Goal: Task Accomplishment & Management: Complete application form

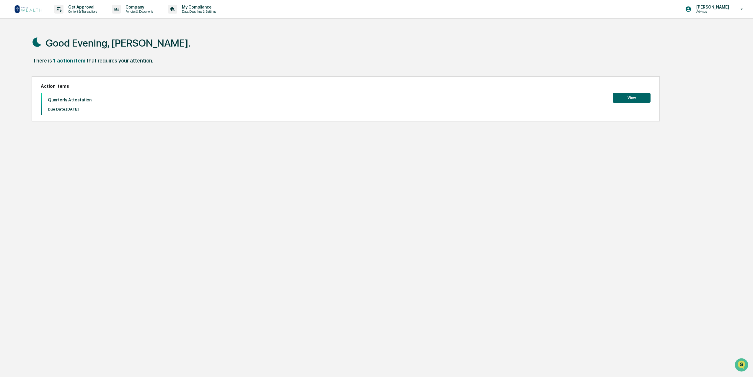
click at [634, 97] on button "View" at bounding box center [631, 98] width 38 height 10
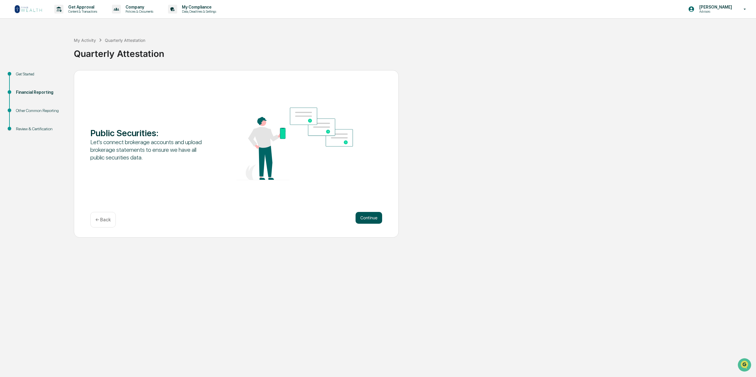
click at [366, 216] on button "Continue" at bounding box center [368, 218] width 27 height 12
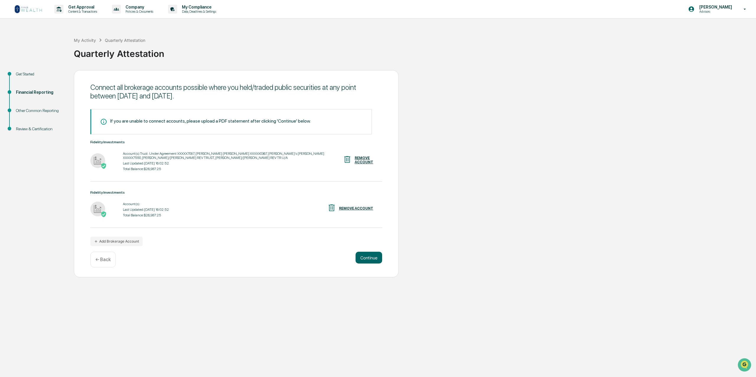
click at [358, 207] on div "REMOVE ACCOUNT" at bounding box center [356, 209] width 34 height 4
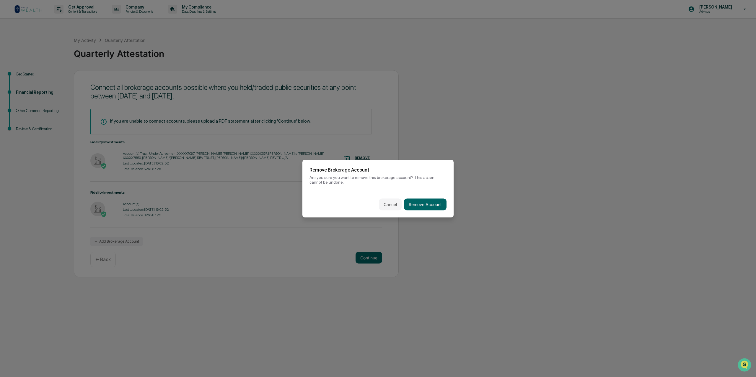
drag, startPoint x: 420, startPoint y: 203, endPoint x: 399, endPoint y: 206, distance: 20.9
click at [421, 203] on button "Remove Account" at bounding box center [425, 205] width 42 height 12
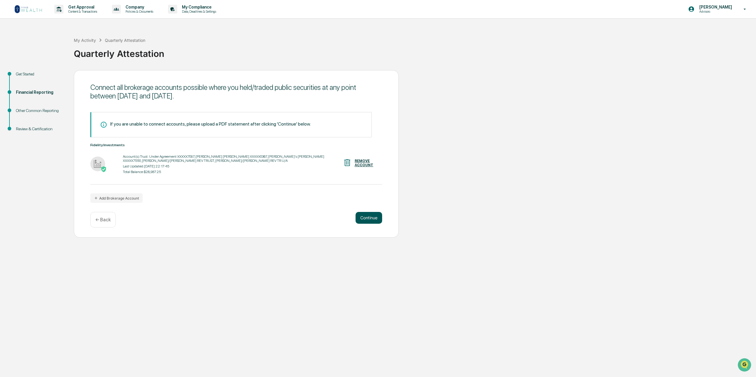
click at [367, 220] on button "Continue" at bounding box center [368, 218] width 27 height 12
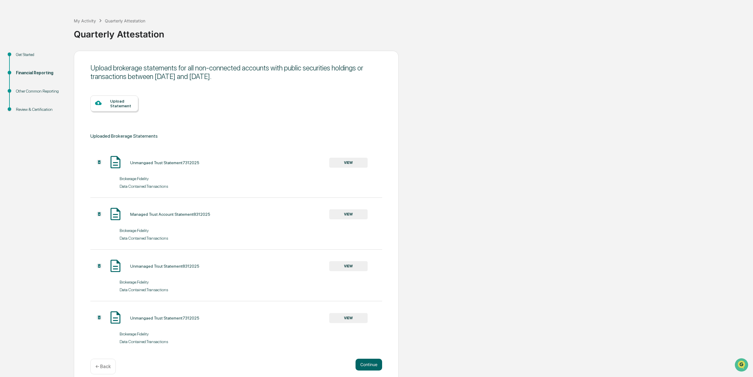
scroll to position [27, 0]
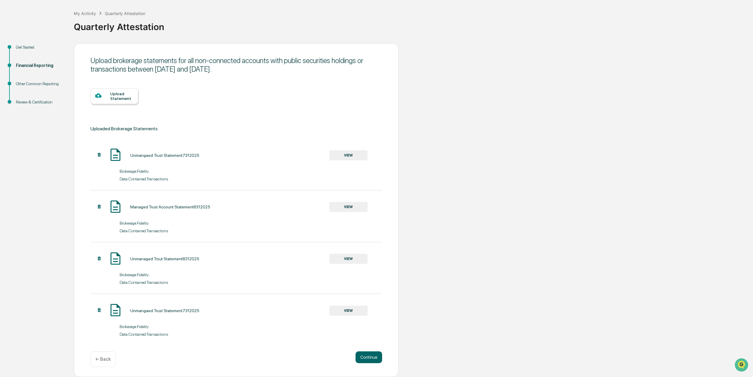
click at [116, 95] on div "Upload Statement" at bounding box center [121, 95] width 23 height 9
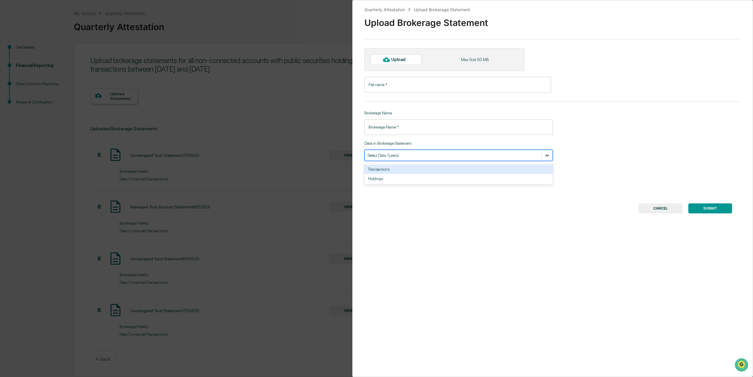
click at [547, 157] on icon at bounding box center [547, 156] width 6 height 6
click at [545, 157] on icon at bounding box center [547, 156] width 6 height 6
click at [658, 207] on button "CANCEL" at bounding box center [660, 209] width 44 height 10
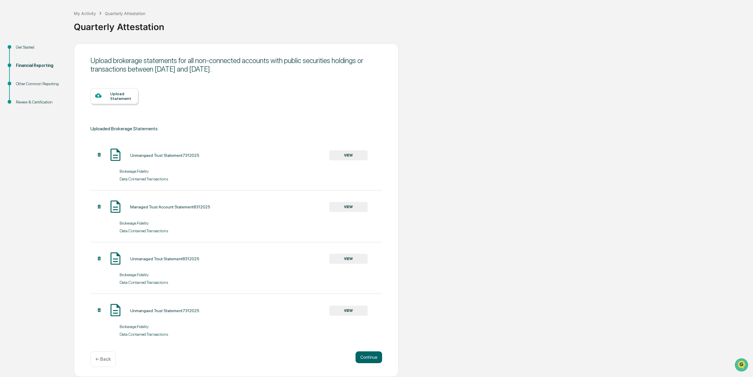
click at [345, 154] on button "VIEW" at bounding box center [348, 156] width 38 height 10
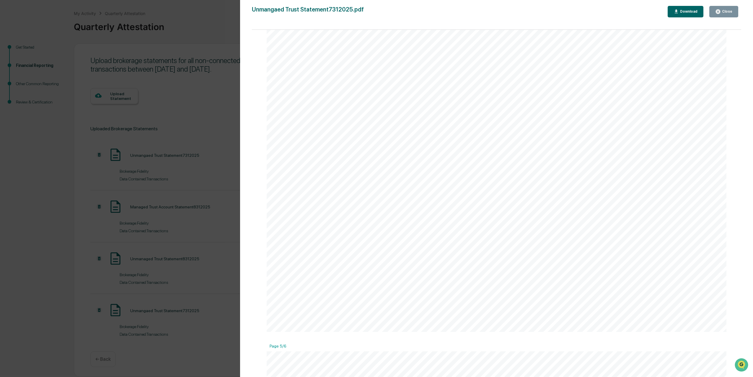
scroll to position [1257, 0]
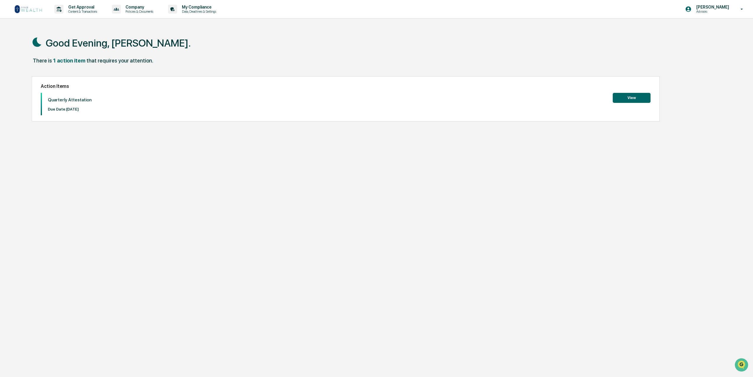
click at [635, 97] on button "View" at bounding box center [631, 98] width 38 height 10
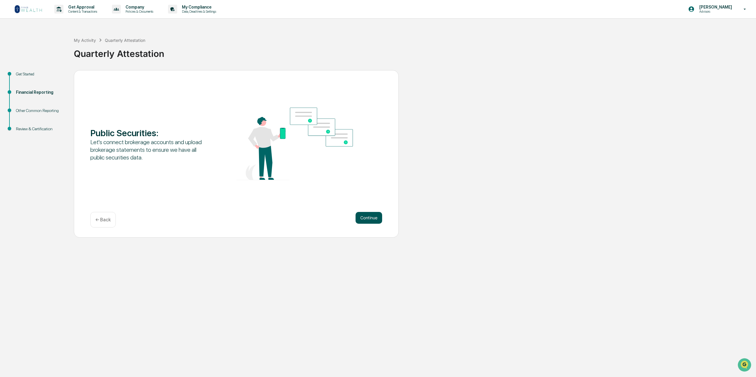
click at [368, 217] on button "Continue" at bounding box center [368, 218] width 27 height 12
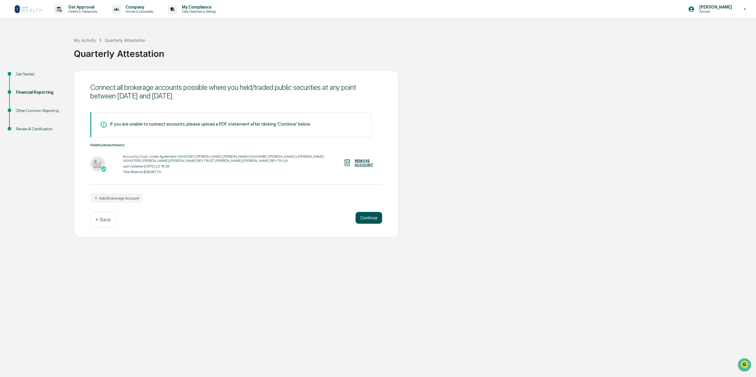
click at [372, 215] on button "Continue" at bounding box center [368, 218] width 27 height 12
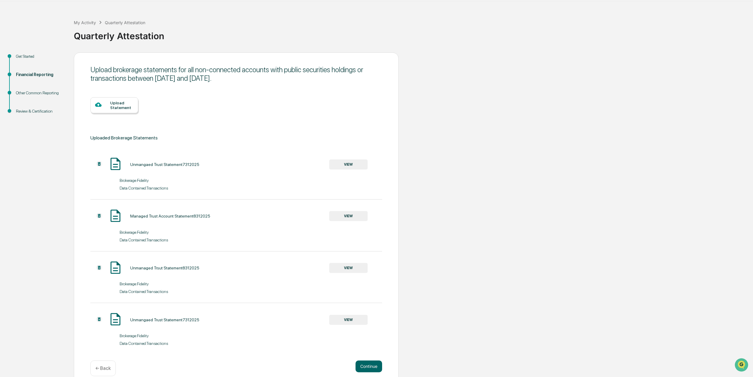
scroll to position [27, 0]
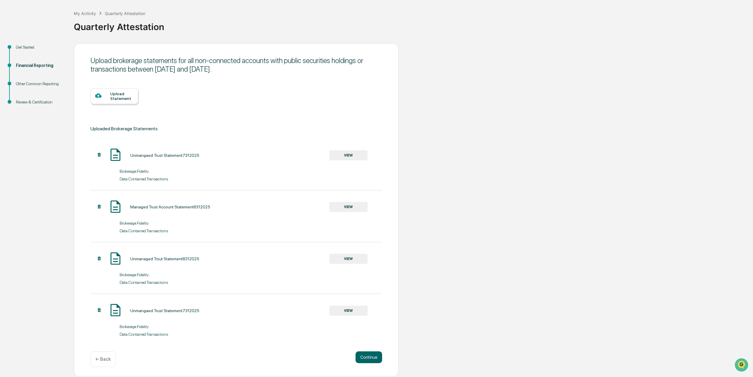
click at [355, 256] on button "VIEW" at bounding box center [348, 259] width 38 height 10
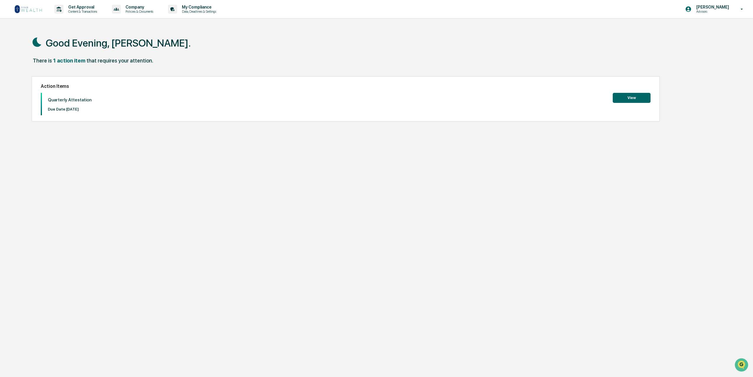
click at [628, 97] on button "View" at bounding box center [631, 98] width 38 height 10
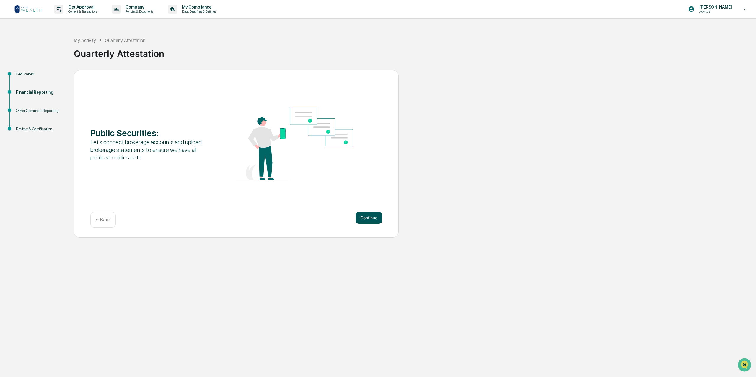
click at [363, 216] on button "Continue" at bounding box center [368, 218] width 27 height 12
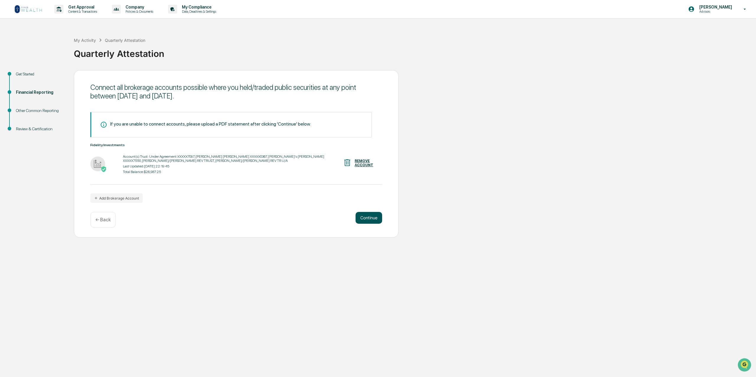
click at [367, 219] on button "Continue" at bounding box center [368, 218] width 27 height 12
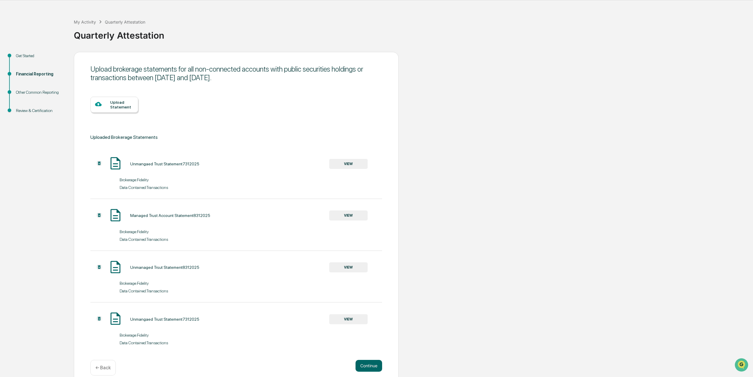
scroll to position [27, 0]
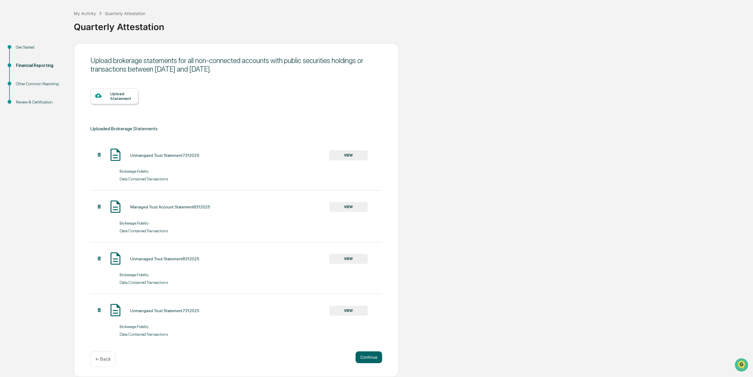
click at [348, 310] on button "VIEW" at bounding box center [348, 311] width 38 height 10
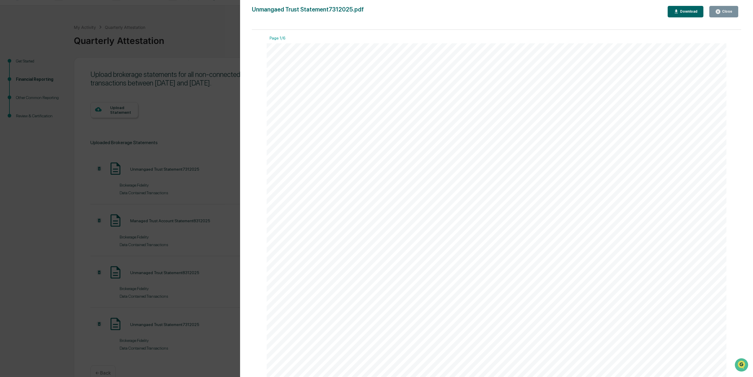
scroll to position [0, 0]
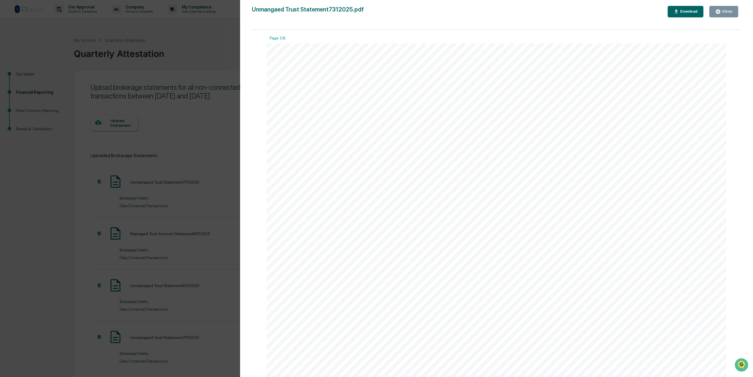
click at [729, 12] on div "Close" at bounding box center [726, 11] width 12 height 4
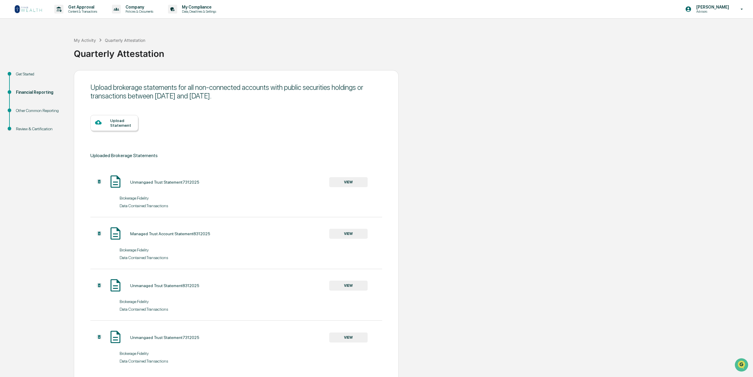
click at [354, 182] on button "VIEW" at bounding box center [348, 182] width 38 height 10
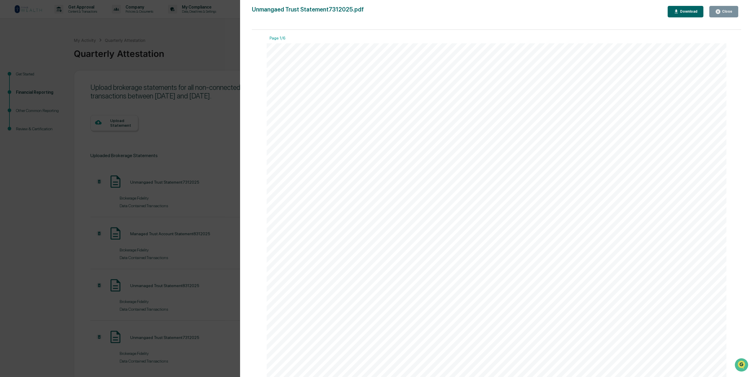
click at [724, 10] on div "Close" at bounding box center [726, 11] width 12 height 4
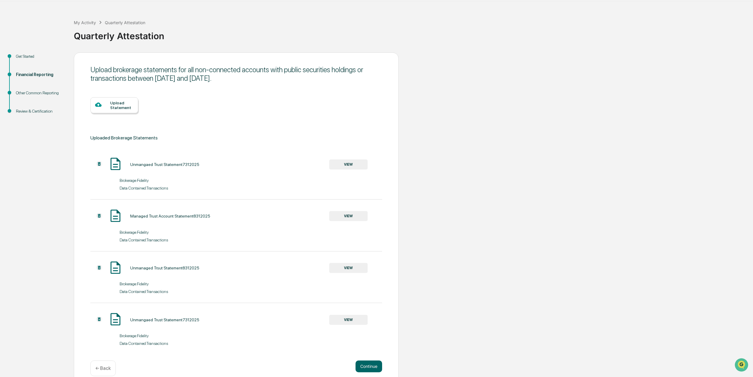
scroll to position [27, 0]
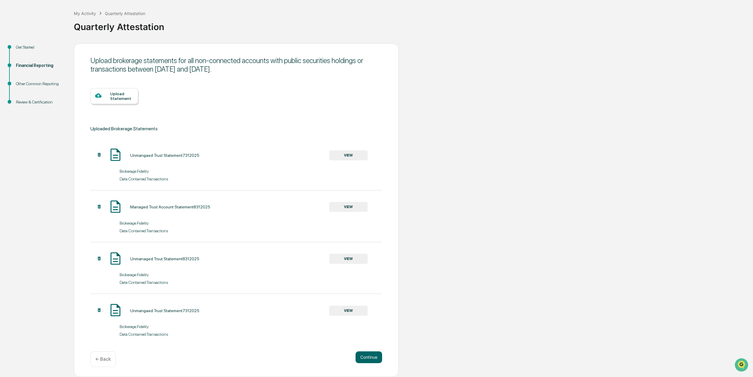
click at [350, 153] on button "VIEW" at bounding box center [348, 156] width 38 height 10
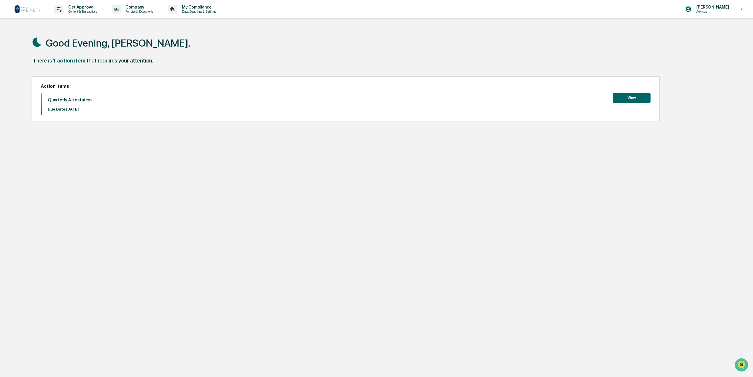
click at [641, 100] on button "View" at bounding box center [631, 98] width 38 height 10
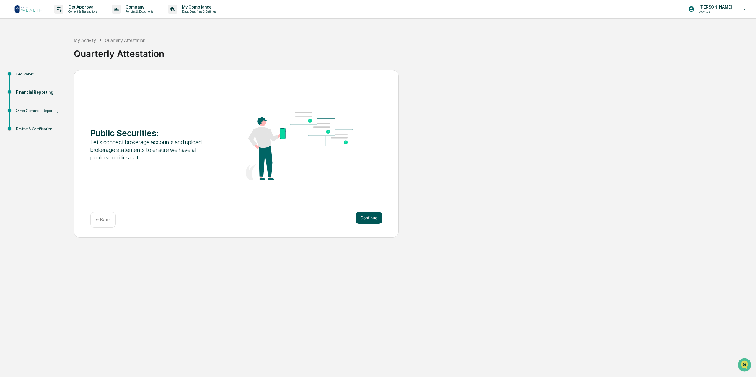
click at [370, 218] on button "Continue" at bounding box center [368, 218] width 27 height 12
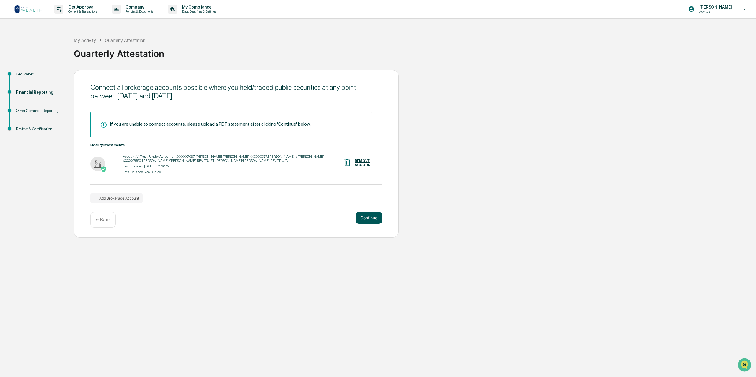
click at [366, 216] on button "Continue" at bounding box center [368, 218] width 27 height 12
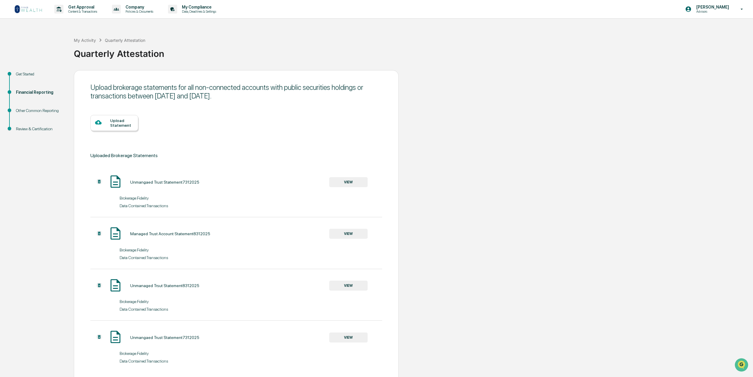
click at [120, 122] on div "Upload Statement" at bounding box center [121, 122] width 23 height 9
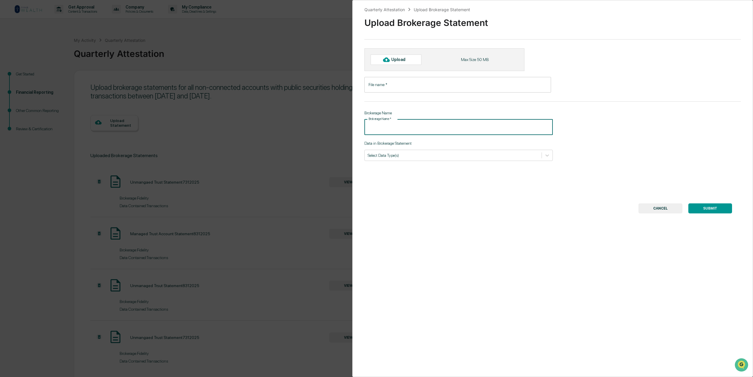
click at [409, 129] on input "Brokerage Name   *" at bounding box center [458, 128] width 188 height 16
type input "********"
click at [413, 84] on input "File name   *" at bounding box center [457, 85] width 187 height 16
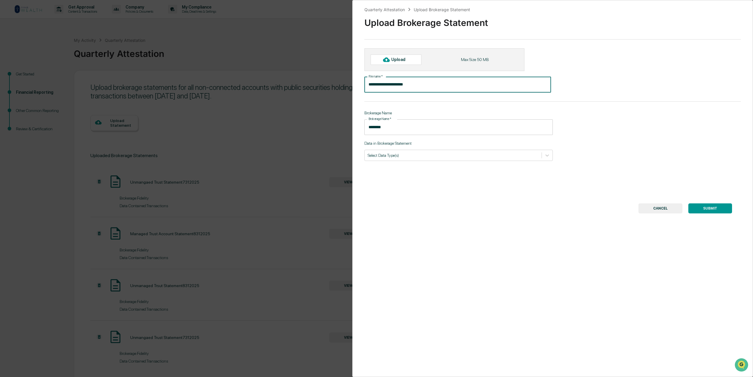
click at [397, 86] on input "**********" at bounding box center [457, 85] width 187 height 16
click at [710, 209] on button "SUBMIT" at bounding box center [710, 209] width 44 height 10
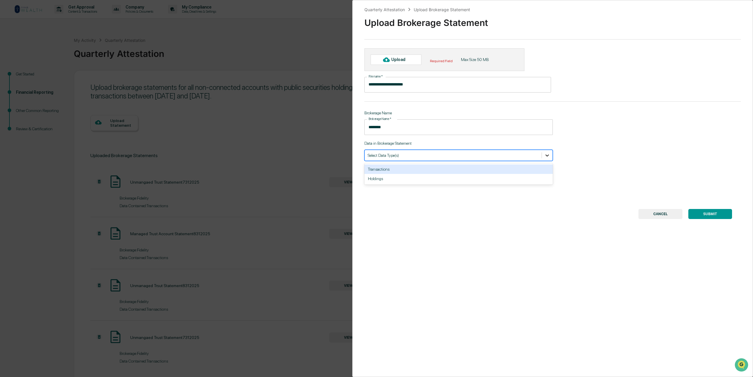
click at [547, 157] on icon at bounding box center [547, 156] width 6 height 6
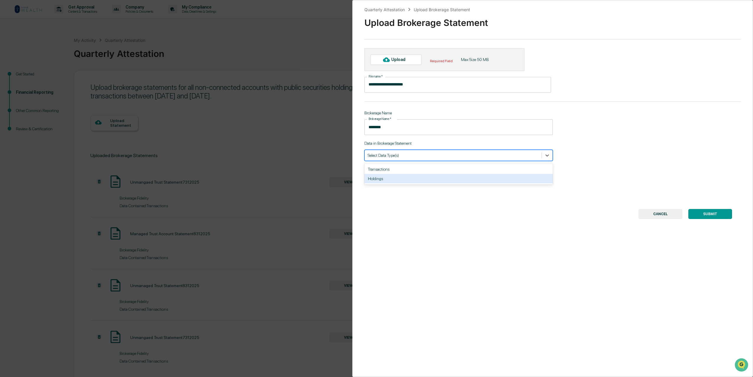
click at [386, 180] on div "Holdings" at bounding box center [458, 178] width 188 height 9
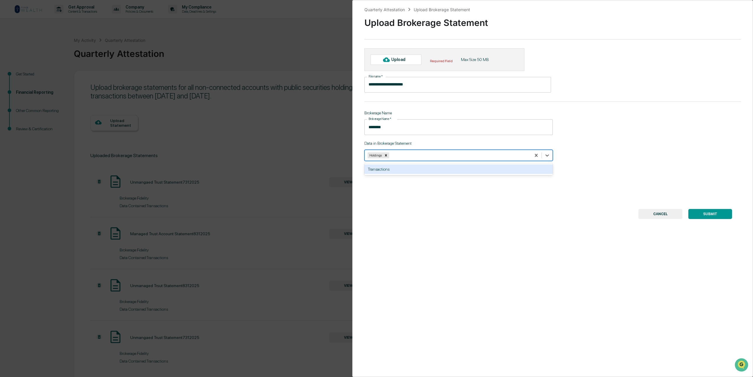
click at [396, 58] on div "Upload" at bounding box center [400, 59] width 19 height 5
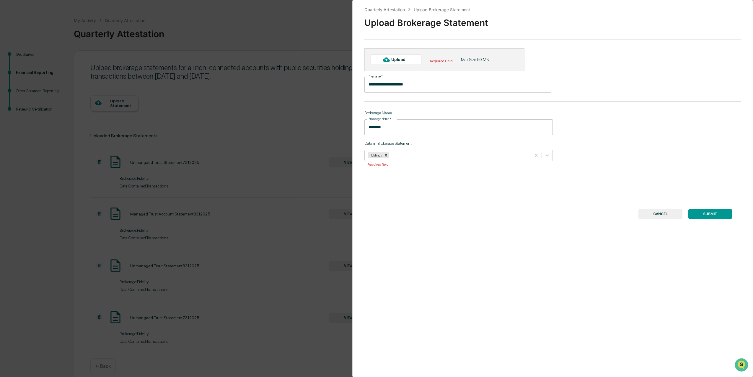
scroll to position [27, 0]
type input "**********"
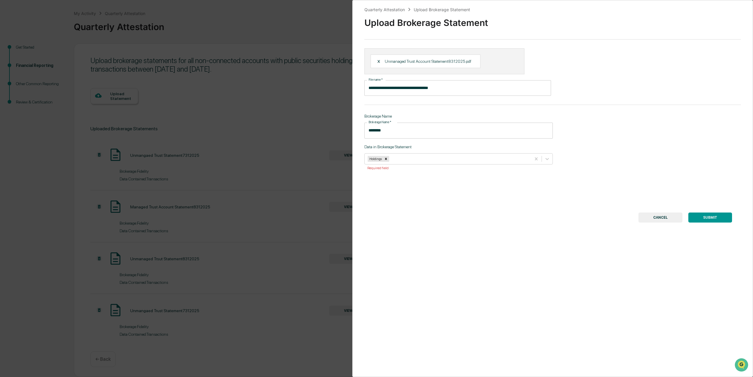
click at [707, 219] on button "SUBMIT" at bounding box center [710, 218] width 44 height 10
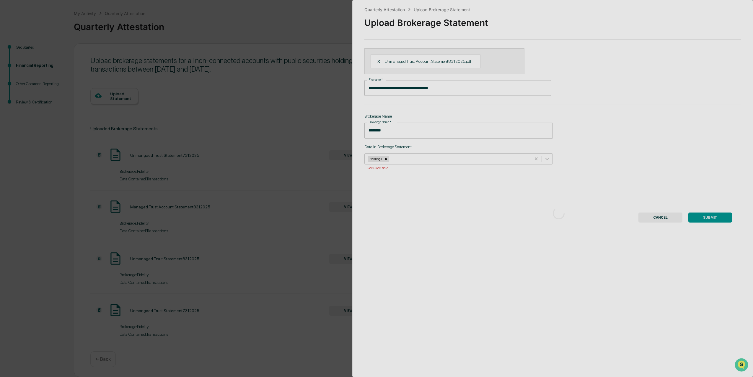
scroll to position [0, 0]
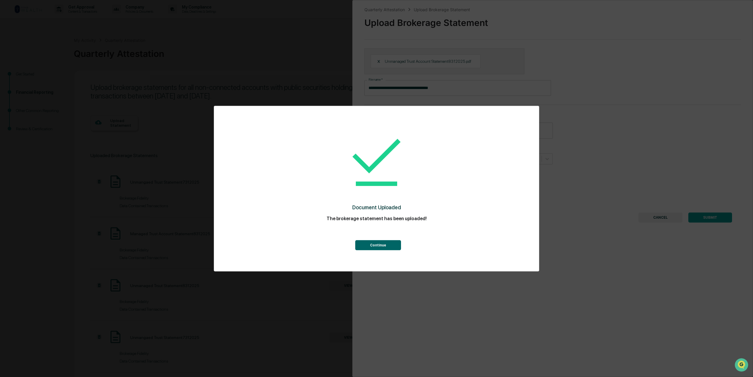
click at [376, 247] on button "Continue" at bounding box center [378, 246] width 46 height 10
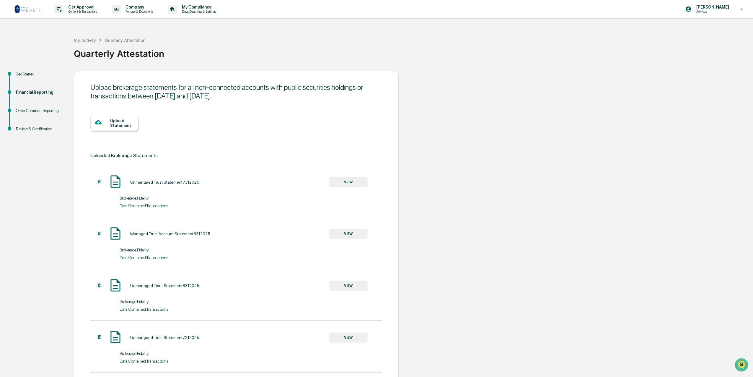
click at [127, 120] on div "Upload Statement" at bounding box center [121, 122] width 23 height 9
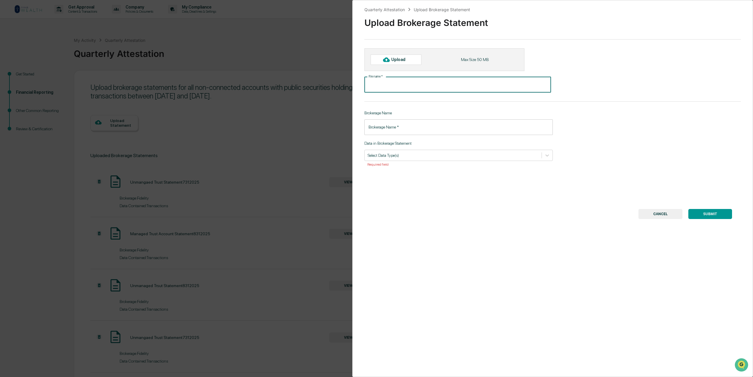
click at [398, 86] on input "File name   *" at bounding box center [457, 85] width 187 height 16
type input "**********"
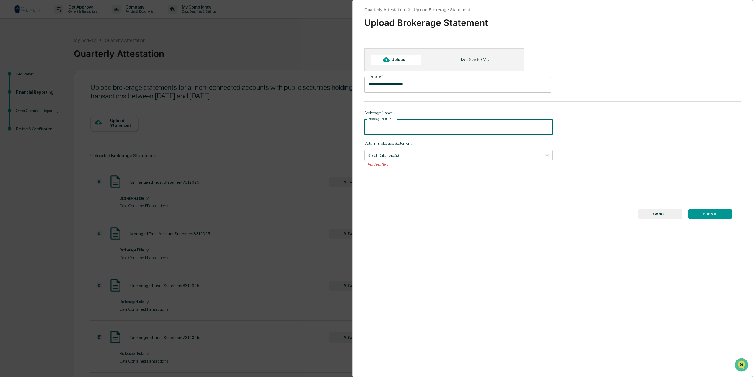
click at [411, 129] on input "Brokerage Name   *" at bounding box center [458, 128] width 188 height 16
type input "********"
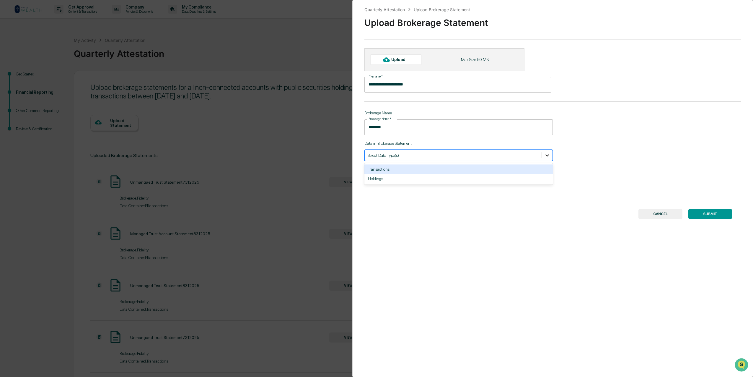
click at [549, 158] on div at bounding box center [547, 155] width 11 height 11
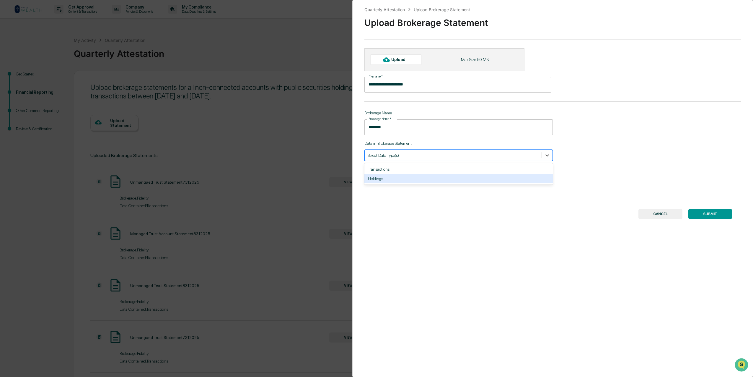
click at [385, 180] on div "Holdings" at bounding box center [458, 178] width 188 height 9
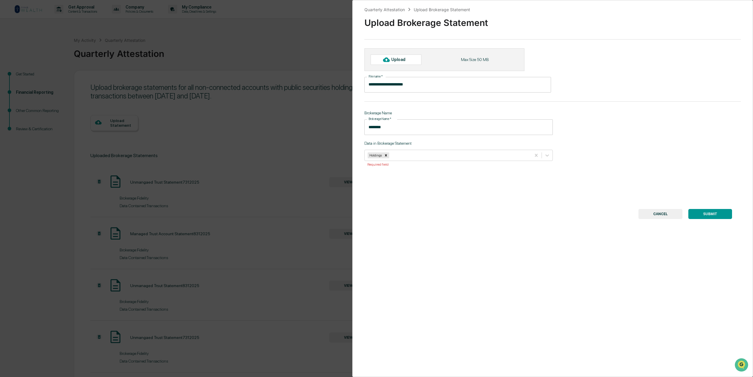
click at [710, 212] on button "SUBMIT" at bounding box center [710, 214] width 44 height 10
click at [390, 58] on div at bounding box center [385, 59] width 9 height 9
type input "**********"
click at [707, 217] on button "SUBMIT" at bounding box center [710, 218] width 44 height 10
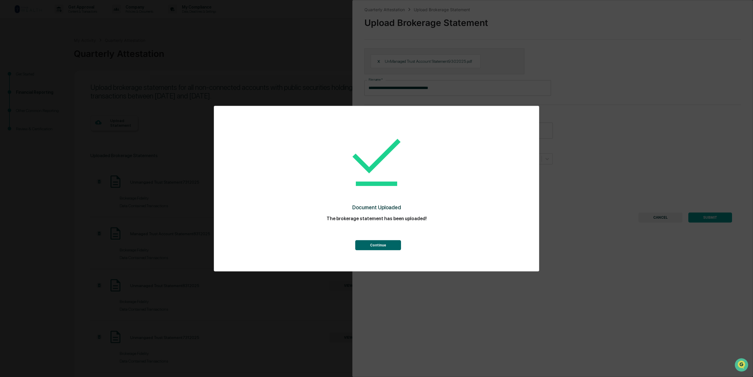
drag, startPoint x: 386, startPoint y: 247, endPoint x: 390, endPoint y: 245, distance: 4.1
click at [387, 247] on button "Continue" at bounding box center [378, 246] width 46 height 10
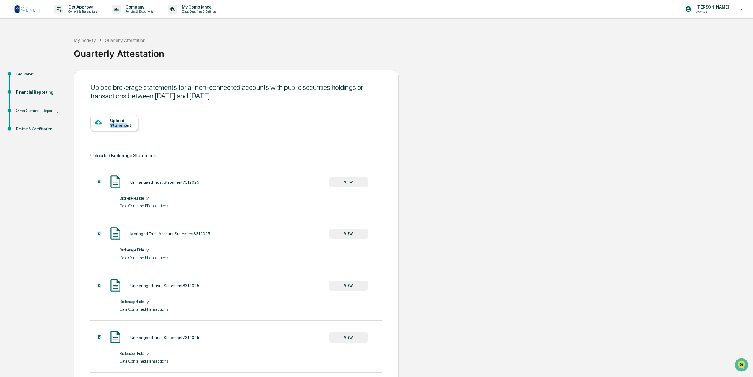
click at [125, 124] on div "Upload Statement" at bounding box center [121, 122] width 23 height 9
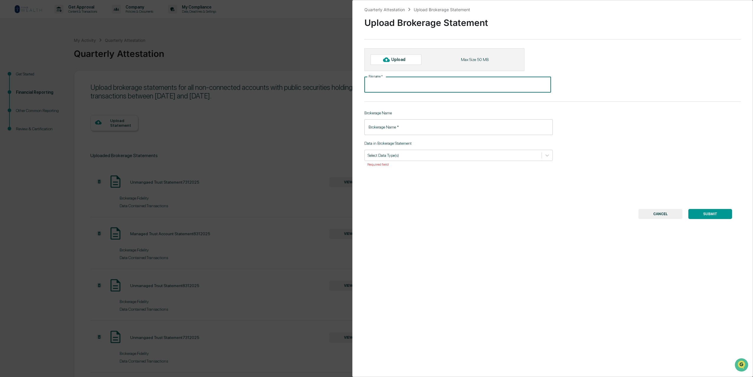
click at [380, 86] on input "File name   *" at bounding box center [457, 85] width 187 height 16
type input "**********"
click at [417, 126] on input "Brokerage Name   *" at bounding box center [458, 128] width 188 height 16
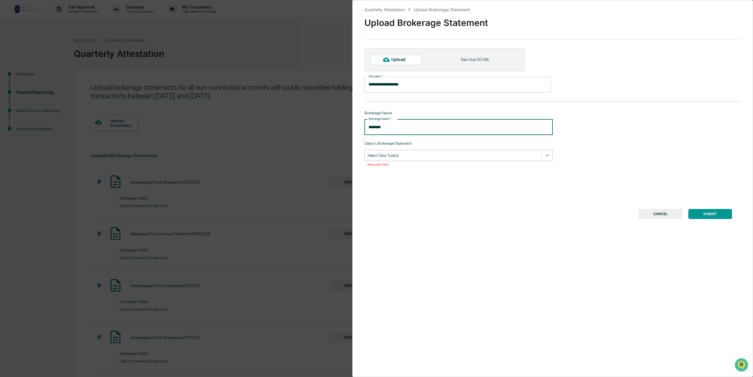
type input "********"
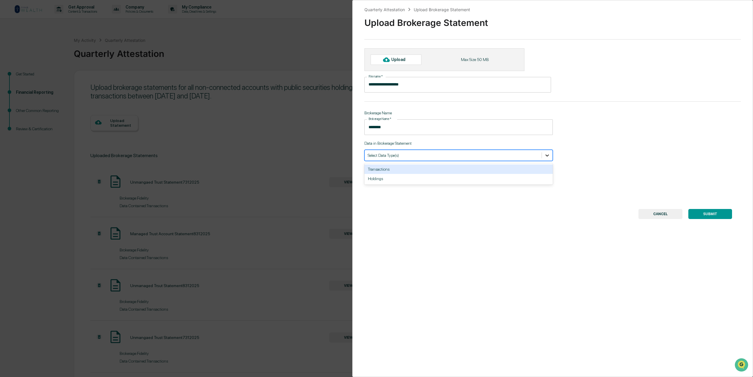
click at [545, 156] on icon at bounding box center [547, 156] width 4 height 2
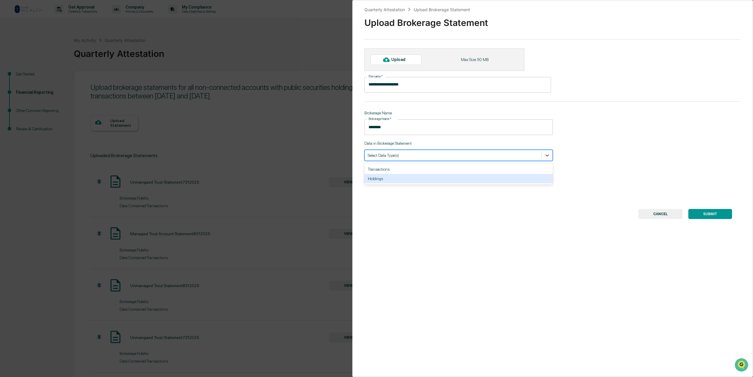
drag, startPoint x: 393, startPoint y: 181, endPoint x: 411, endPoint y: 180, distance: 17.4
click at [394, 181] on div "Holdings" at bounding box center [458, 178] width 188 height 9
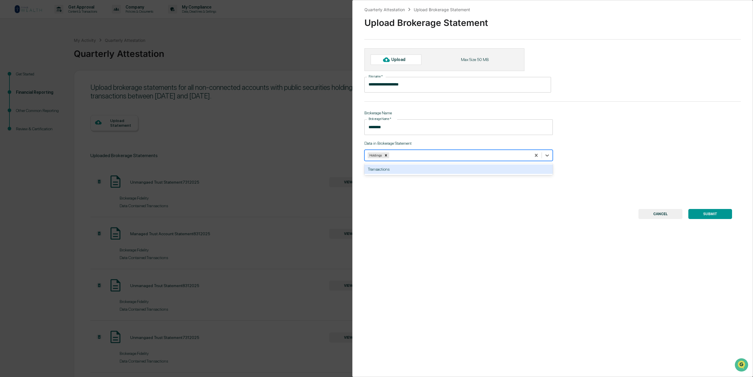
click at [394, 60] on div "Upload" at bounding box center [400, 59] width 19 height 5
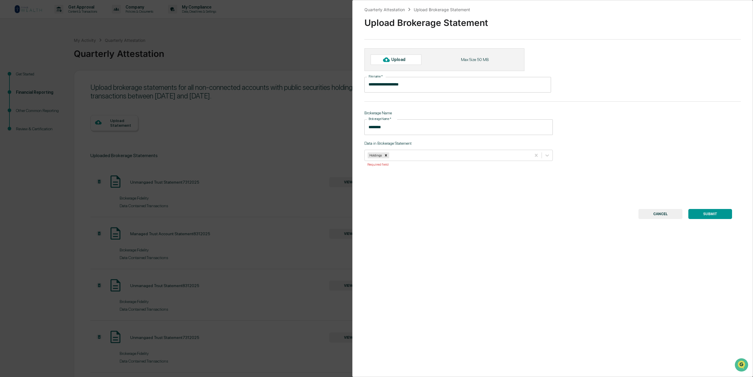
click at [395, 58] on div "Upload" at bounding box center [400, 59] width 19 height 5
type input "**********"
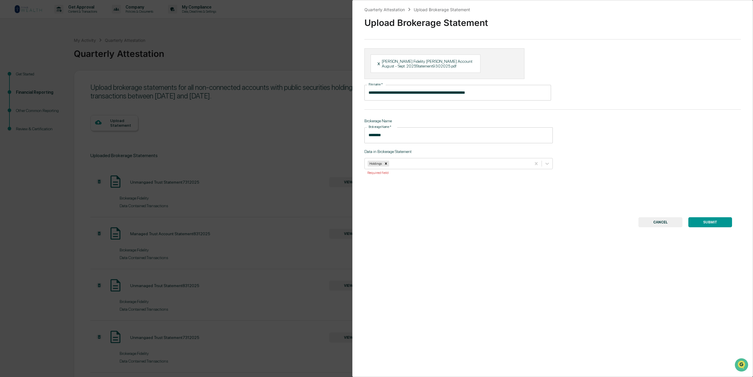
click at [702, 220] on button "SUBMIT" at bounding box center [710, 223] width 44 height 10
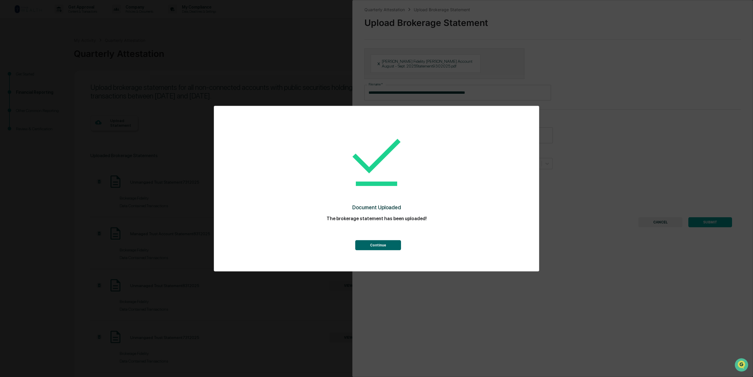
click at [379, 245] on button "Continue" at bounding box center [378, 246] width 46 height 10
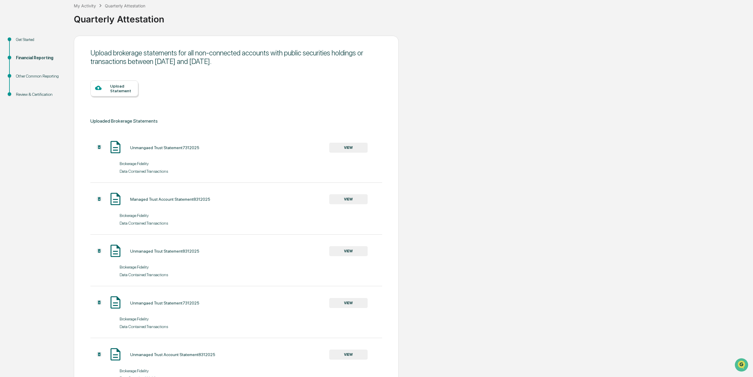
scroll to position [182, 0]
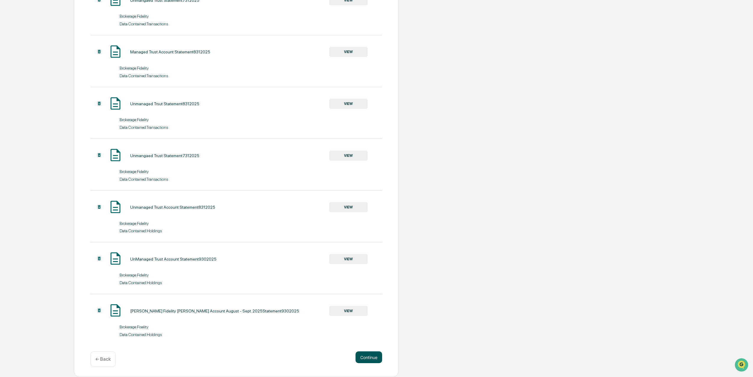
click at [368, 357] on button "Continue" at bounding box center [368, 358] width 27 height 12
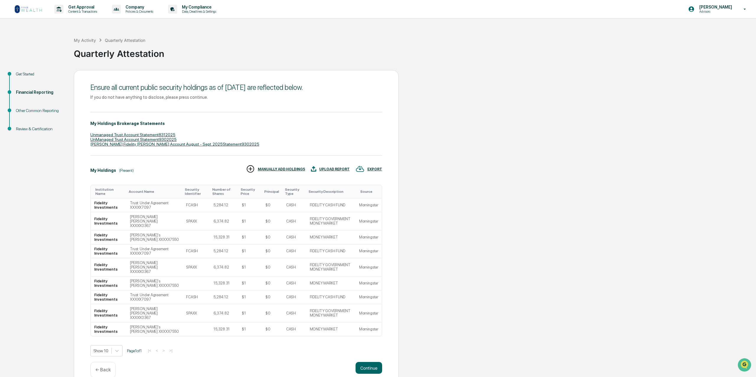
click at [334, 167] on div "UPLOAD REPORT" at bounding box center [330, 170] width 39 height 10
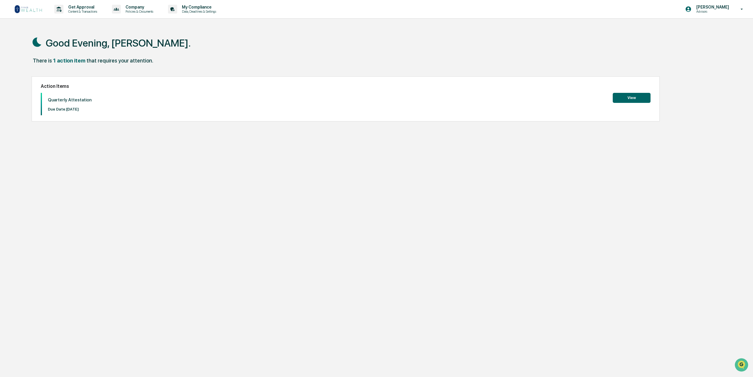
click at [632, 97] on button "View" at bounding box center [631, 98] width 38 height 10
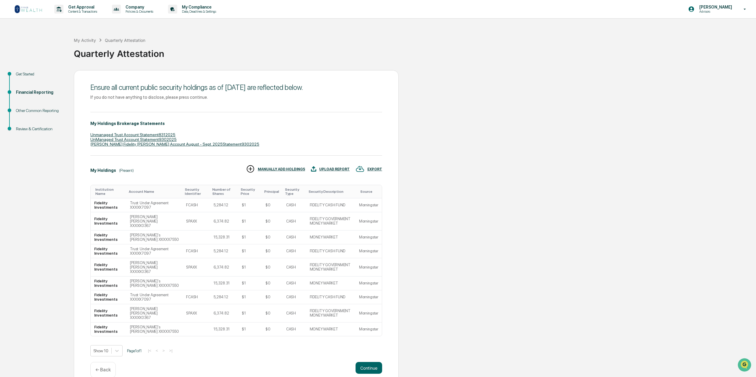
click at [374, 167] on div "EXPORT" at bounding box center [368, 170] width 27 height 10
click at [381, 184] on p "csv (excel)" at bounding box center [381, 185] width 21 height 6
click at [331, 169] on div at bounding box center [378, 188] width 756 height 377
click at [315, 170] on img at bounding box center [313, 169] width 5 height 9
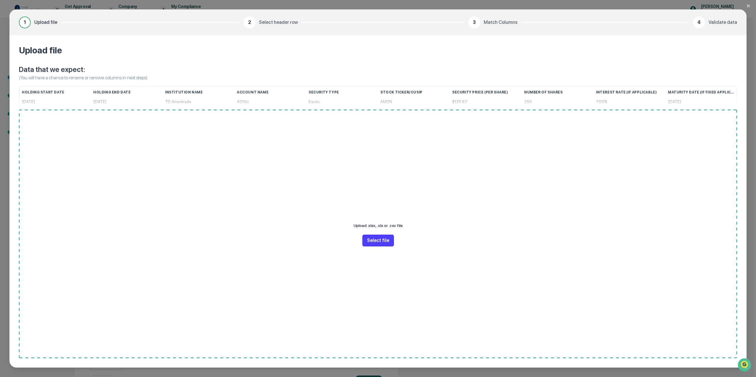
click at [376, 241] on button "Select file" at bounding box center [378, 241] width 32 height 12
click at [379, 238] on button "Select file" at bounding box center [378, 241] width 32 height 12
click at [372, 241] on button "Select file" at bounding box center [378, 241] width 32 height 12
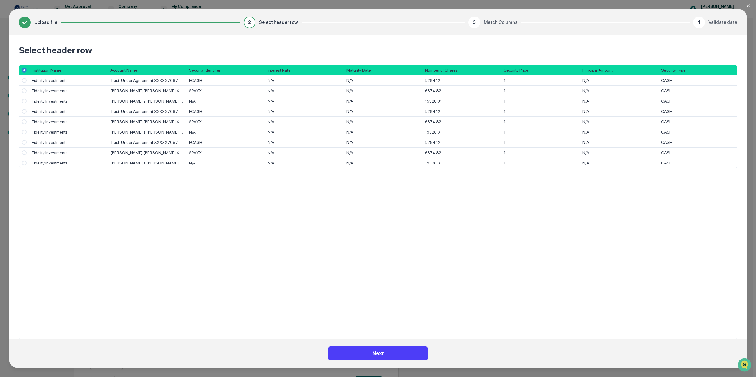
click at [367, 352] on button "Next" at bounding box center [377, 354] width 99 height 14
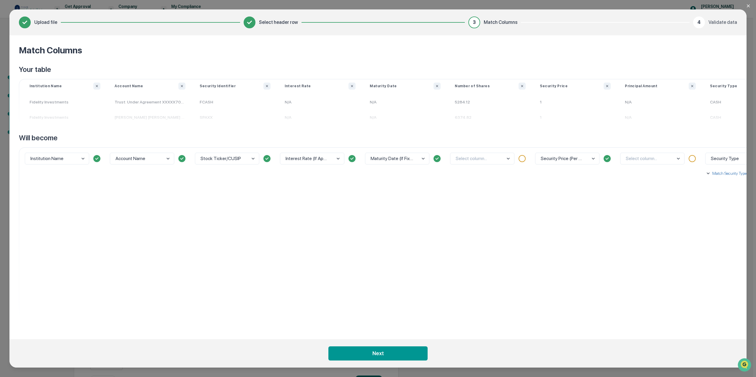
click at [508, 160] on body "Get Approval Content & Transactions Company Policies & Documents My Compliance …" at bounding box center [376, 201] width 753 height 403
click at [493, 155] on div "Number of Shares" at bounding box center [482, 156] width 64 height 11
click at [676, 160] on body "Get Approval Content & Transactions Company Policies & Documents My Compliance …" at bounding box center [376, 201] width 753 height 403
click at [660, 216] on div "option Interest Rate (If Applicable) focused, 9 of 10. 10 results available. Us…" at bounding box center [659, 239] width 85 height 183
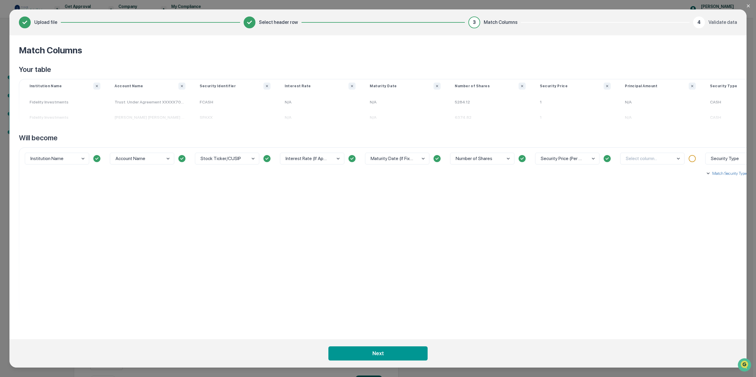
click at [678, 159] on body "Get Approval Content & Transactions Company Policies & Documents My Compliance …" at bounding box center [376, 201] width 753 height 403
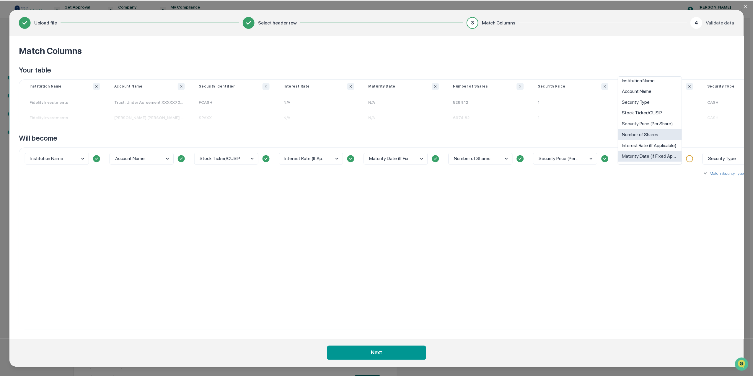
scroll to position [0, 0]
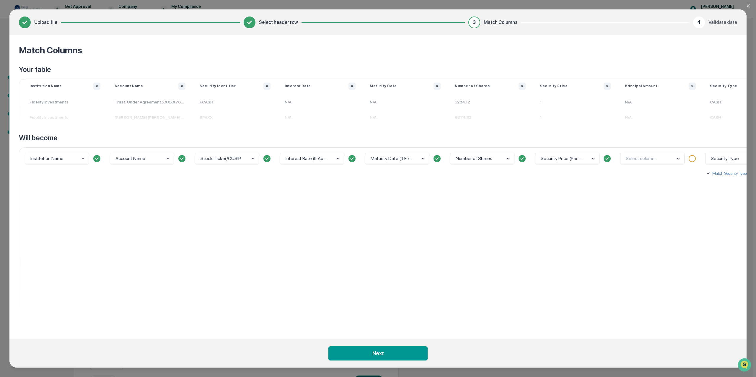
click at [664, 214] on div "Select column..." at bounding box center [659, 239] width 85 height 183
click at [380, 352] on button "Next" at bounding box center [377, 354] width 99 height 14
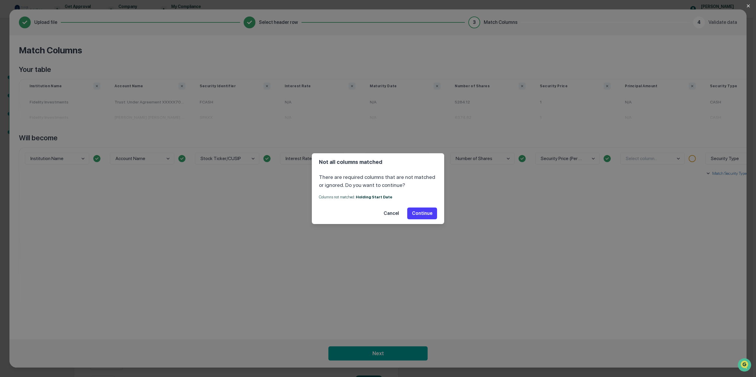
click at [423, 213] on button "Continue" at bounding box center [422, 214] width 30 height 12
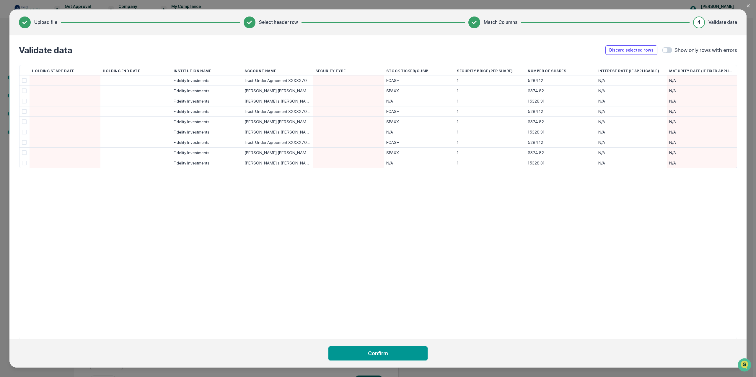
click at [351, 70] on div "Security Type" at bounding box center [348, 71] width 66 height 12
click at [83, 79] on div at bounding box center [65, 81] width 66 height 10
type input "*"
type input "**********"
click at [152, 81] on div at bounding box center [136, 81] width 66 height 10
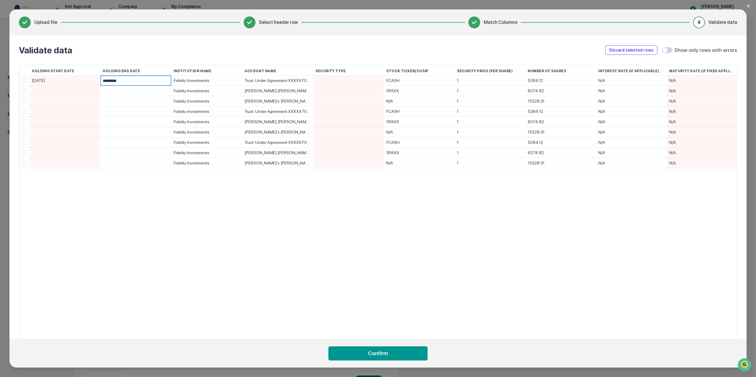
type input "**********"
click at [350, 80] on div at bounding box center [348, 81] width 66 height 10
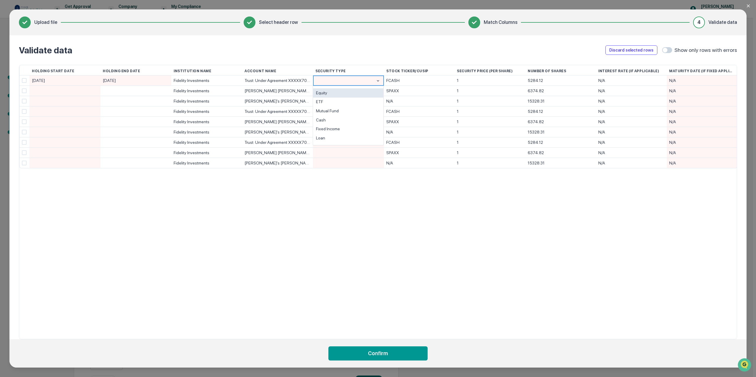
click at [331, 93] on div "Equity" at bounding box center [348, 93] width 70 height 9
click at [376, 83] on div "Equity" at bounding box center [348, 81] width 66 height 10
click at [348, 81] on div at bounding box center [342, 81] width 55 height 10
click at [352, 153] on div at bounding box center [348, 153] width 66 height 10
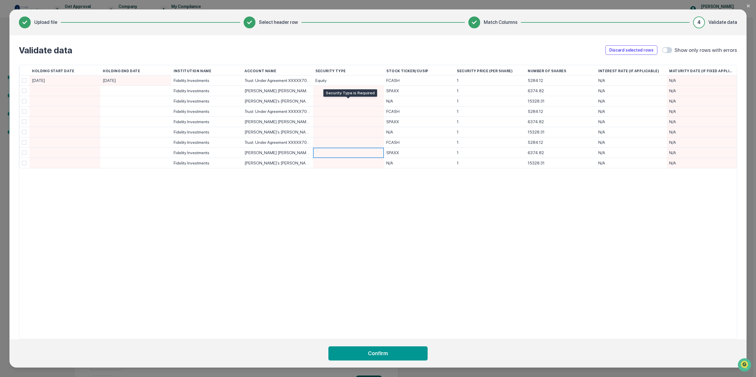
click at [325, 92] on div at bounding box center [348, 91] width 66 height 10
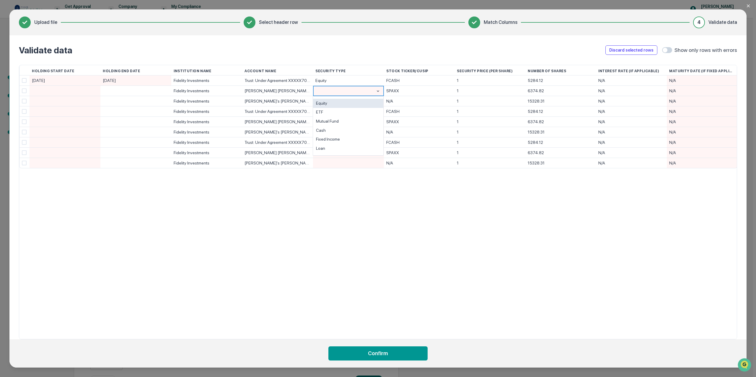
click at [324, 104] on div "Equity" at bounding box center [348, 103] width 70 height 9
click at [327, 102] on div at bounding box center [348, 101] width 66 height 10
click at [323, 142] on div "Cash" at bounding box center [348, 140] width 70 height 9
click at [320, 113] on div at bounding box center [348, 112] width 66 height 10
click at [323, 124] on div "Equity" at bounding box center [348, 124] width 70 height 9
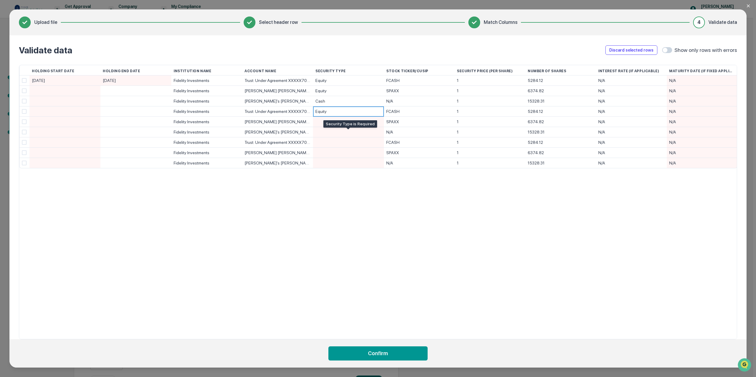
click at [325, 121] on div at bounding box center [348, 122] width 66 height 10
click at [326, 134] on div "Equity" at bounding box center [348, 134] width 70 height 9
click at [326, 132] on div at bounding box center [348, 132] width 66 height 10
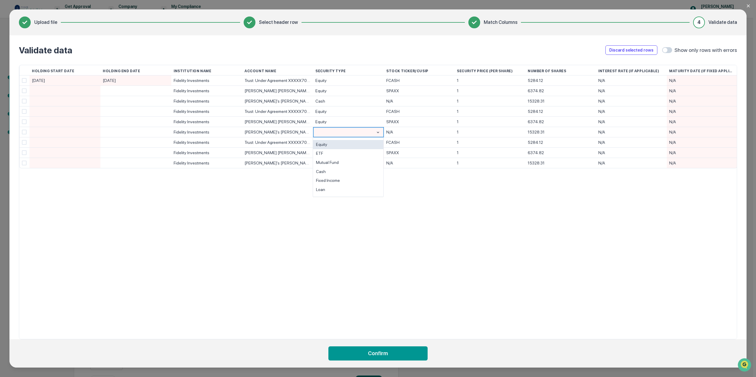
click at [324, 143] on div "Equity" at bounding box center [348, 144] width 70 height 9
click at [324, 142] on div at bounding box center [348, 143] width 66 height 10
click at [323, 154] on div "Equity" at bounding box center [348, 155] width 70 height 9
click at [324, 153] on div at bounding box center [348, 153] width 66 height 10
click at [322, 165] on div "Equity" at bounding box center [348, 165] width 70 height 9
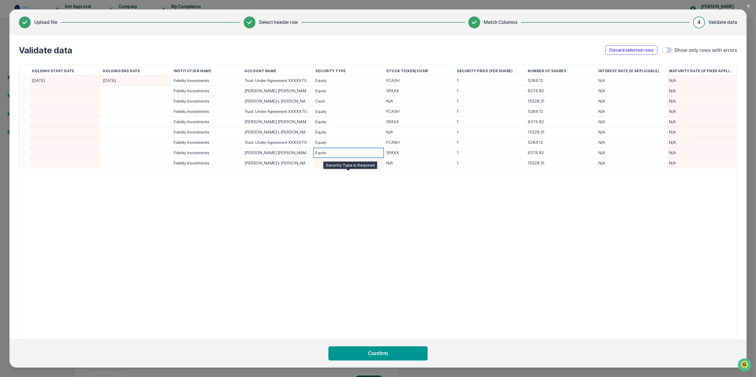
click at [322, 162] on div at bounding box center [348, 163] width 66 height 10
click at [323, 202] on div "Cash" at bounding box center [348, 202] width 70 height 9
click at [326, 132] on div "Equity" at bounding box center [348, 132] width 66 height 10
click at [323, 171] on div "Cash" at bounding box center [348, 171] width 70 height 9
click at [716, 227] on div "Holding Start Date Holding End Date Institution Name Account Name Security Type…" at bounding box center [378, 202] width 718 height 275
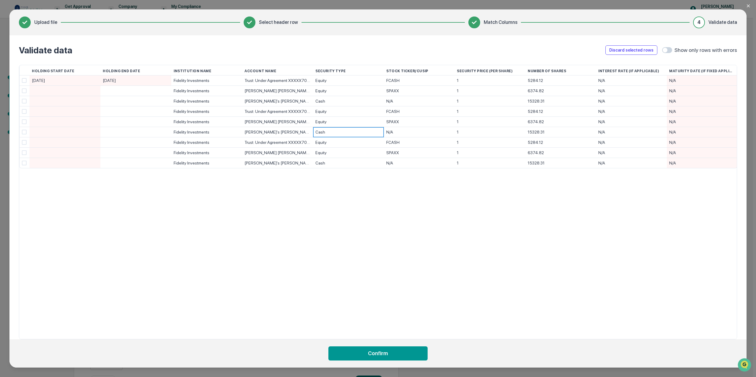
click at [701, 70] on div "Maturity Date (If Fixed Applicable)" at bounding box center [702, 71] width 66 height 12
click at [641, 50] on button "Discard selected rows" at bounding box center [631, 49] width 52 height 9
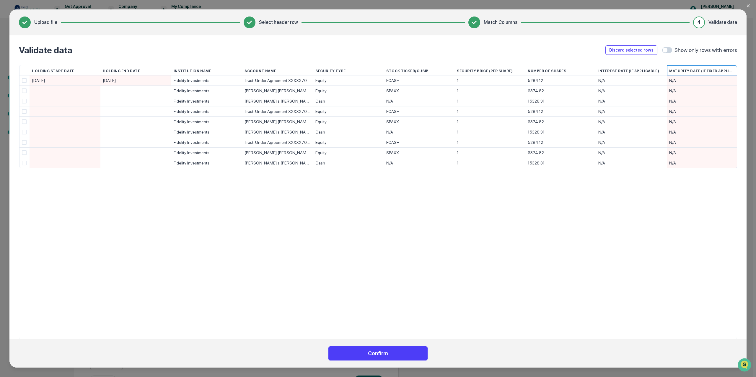
click at [374, 353] on button "Confirm" at bounding box center [377, 354] width 99 height 14
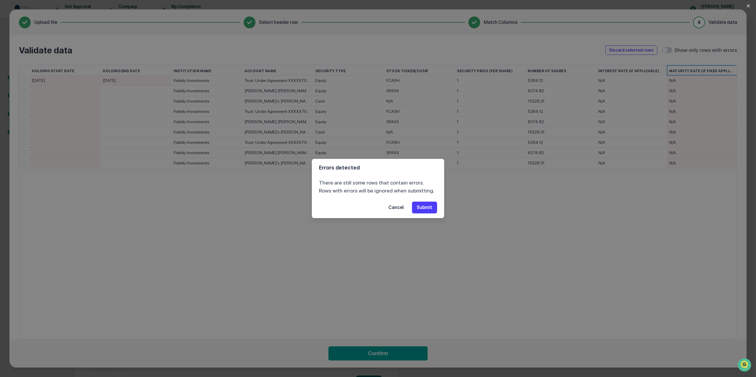
click at [425, 207] on button "Submit" at bounding box center [424, 208] width 25 height 12
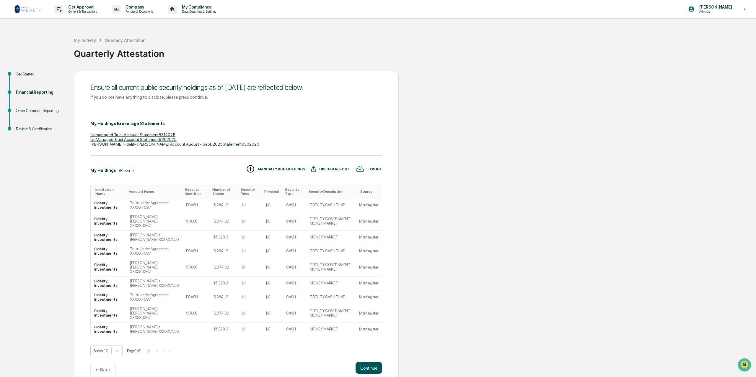
click at [369, 362] on button "Continue" at bounding box center [368, 368] width 27 height 12
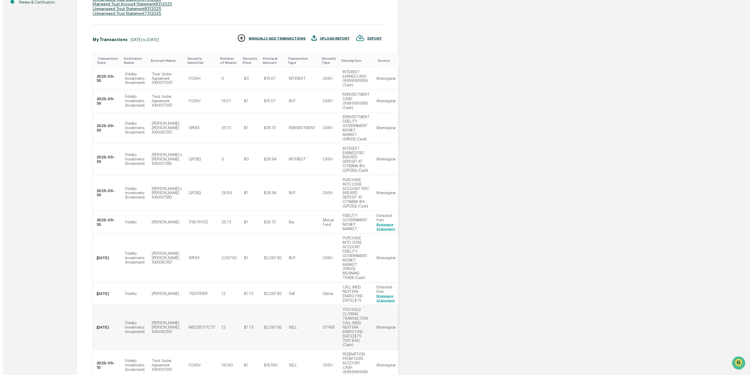
scroll to position [166, 0]
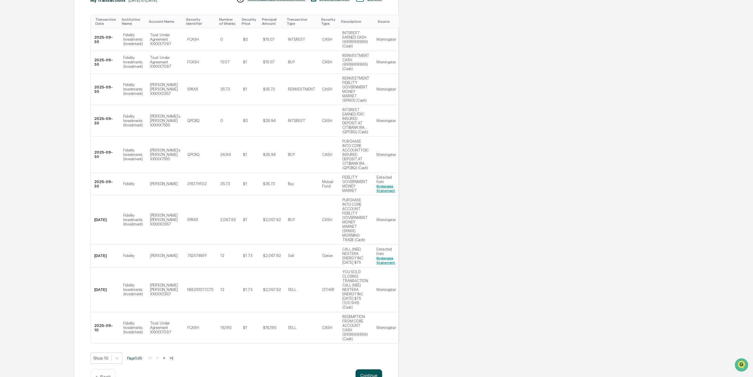
click at [370, 370] on button "Continue" at bounding box center [368, 376] width 27 height 12
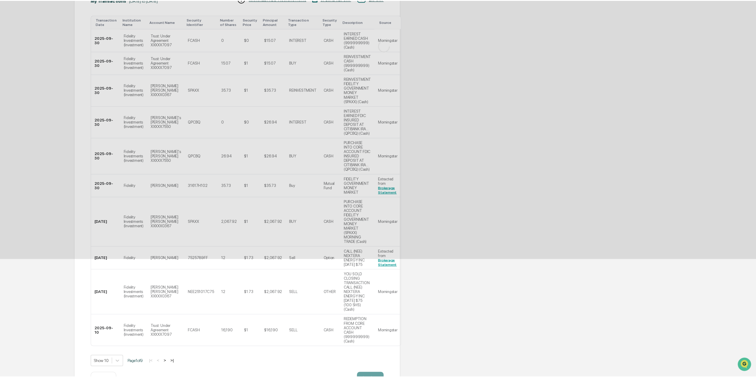
scroll to position [0, 0]
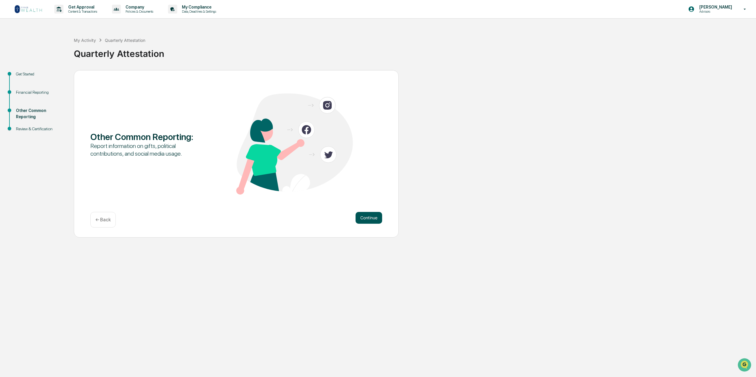
click at [373, 217] on button "Continue" at bounding box center [368, 218] width 27 height 12
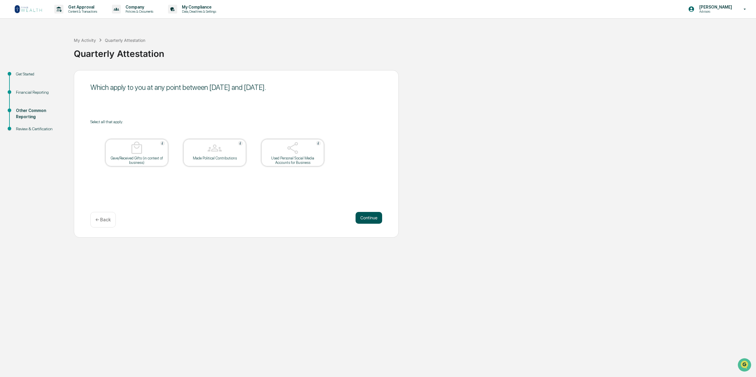
click at [374, 220] on button "Continue" at bounding box center [368, 218] width 27 height 12
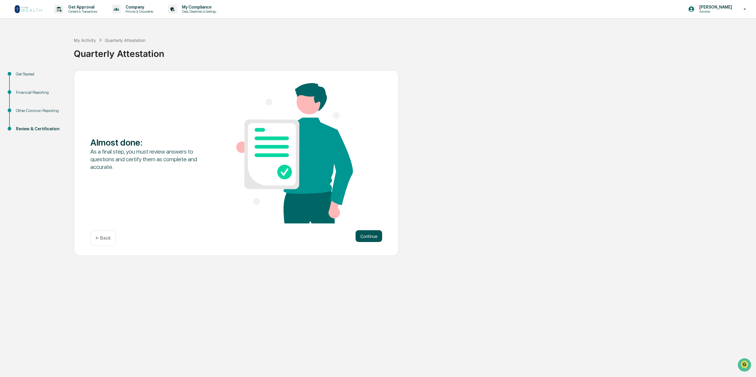
click at [375, 235] on button "Continue" at bounding box center [368, 236] width 27 height 12
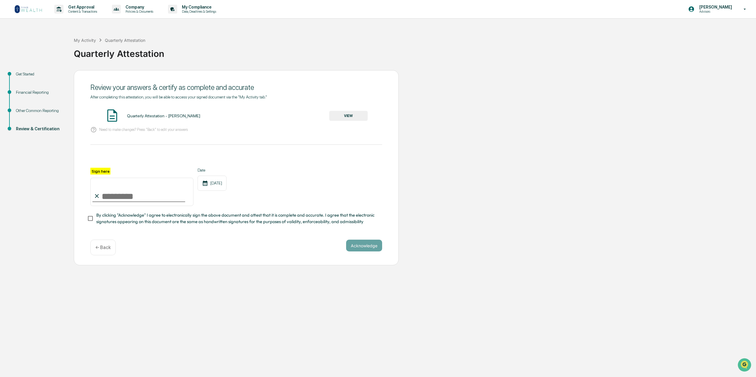
click at [121, 200] on input "Sign here" at bounding box center [141, 192] width 103 height 28
type input "**********"
click at [103, 169] on label "Sign here" at bounding box center [100, 171] width 20 height 7
click at [103, 178] on input "**********" at bounding box center [141, 192] width 103 height 28
click at [147, 200] on input "**********" at bounding box center [141, 192] width 103 height 28
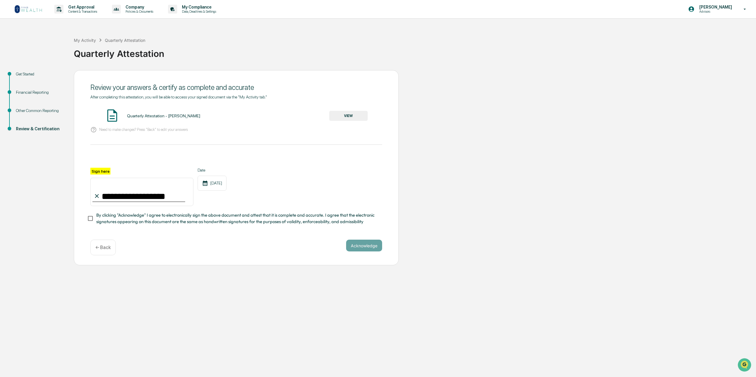
drag, startPoint x: 143, startPoint y: 199, endPoint x: 101, endPoint y: 196, distance: 42.6
click at [101, 196] on input "**********" at bounding box center [141, 192] width 103 height 28
click at [99, 171] on label "Sign here" at bounding box center [100, 171] width 20 height 7
click at [99, 178] on input "**********" at bounding box center [141, 192] width 103 height 28
drag, startPoint x: 100, startPoint y: 170, endPoint x: 71, endPoint y: 189, distance: 34.3
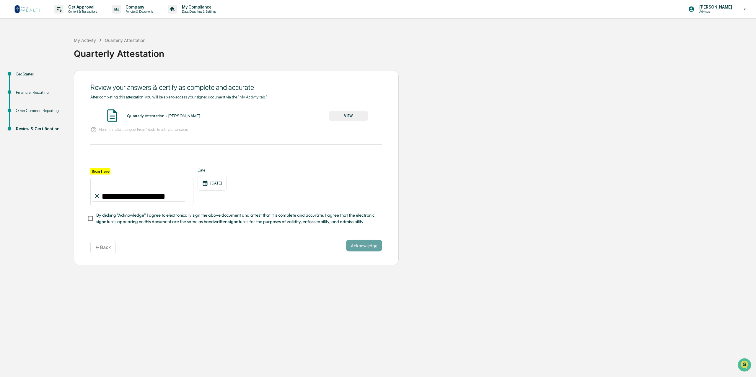
click at [71, 189] on div "**********" at bounding box center [378, 168] width 750 height 196
click at [364, 247] on button "Acknowledge" at bounding box center [364, 246] width 36 height 12
click at [104, 215] on span "By clicking "Acknowledge" I agree to electronically sign the above document and…" at bounding box center [236, 218] width 281 height 13
click at [288, 223] on span "By clicking "Acknowledge" I agree to electronically sign the above document and…" at bounding box center [236, 218] width 281 height 13
click at [113, 218] on span "By clicking "Acknowledge" I agree to electronically sign the above document and…" at bounding box center [236, 218] width 281 height 13
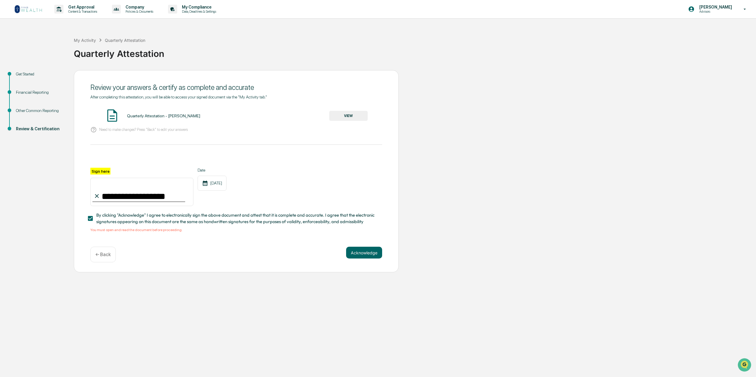
click at [349, 115] on button "VIEW" at bounding box center [348, 116] width 38 height 10
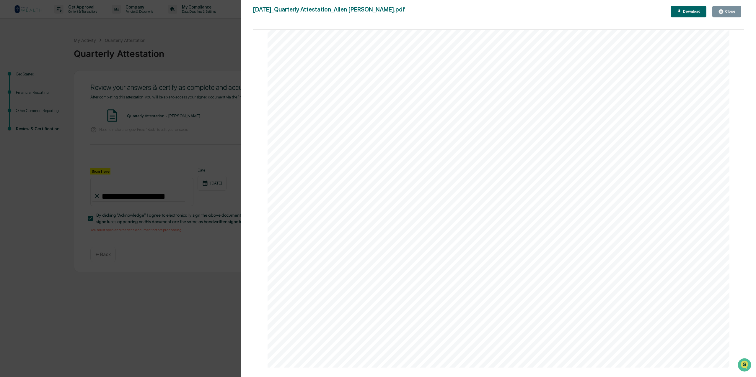
scroll to position [22763, 0]
click at [689, 9] on div "Download" at bounding box center [690, 11] width 19 height 4
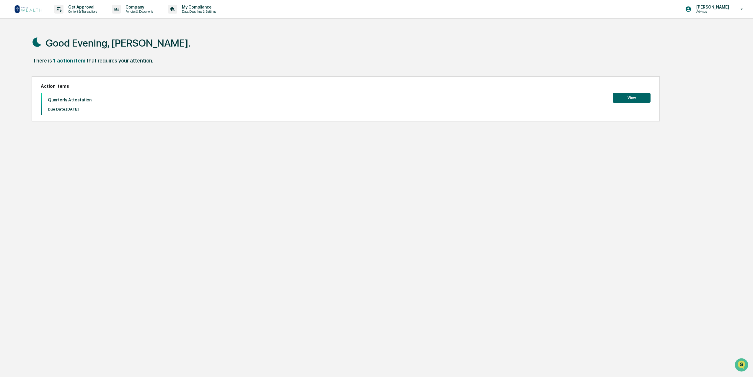
click at [740, 7] on icon at bounding box center [741, 9] width 10 height 6
drag, startPoint x: 691, startPoint y: 31, endPoint x: 691, endPoint y: 28, distance: 3.0
click at [691, 29] on li "Logout" at bounding box center [709, 29] width 83 height 11
